Goal: Task Accomplishment & Management: Manage account settings

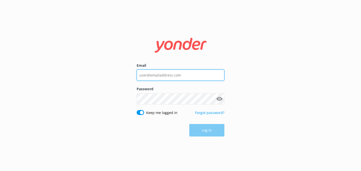
click at [168, 78] on input "Email" at bounding box center [181, 75] width 88 height 11
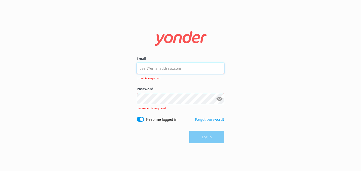
type input "[EMAIL_ADDRESS][DOMAIN_NAME]"
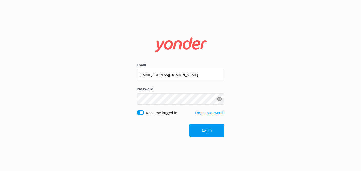
click at [212, 124] on form "Email [EMAIL_ADDRESS][DOMAIN_NAME] Password Show password Keep me logged in For…" at bounding box center [181, 86] width 88 height 110
click at [211, 131] on button "Log in" at bounding box center [206, 131] width 35 height 13
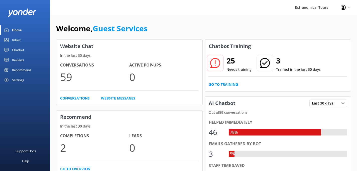
click at [17, 40] on div "Inbox" at bounding box center [16, 40] width 9 height 10
